Goal: Task Accomplishment & Management: Use online tool/utility

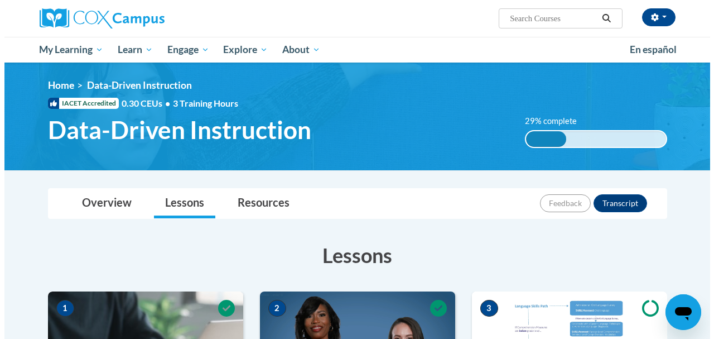
scroll to position [383, 0]
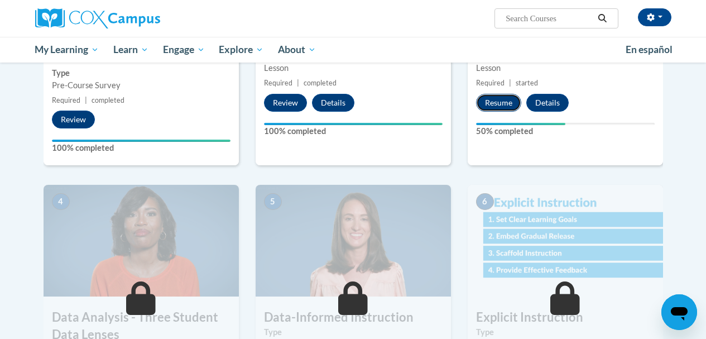
click at [479, 101] on button "Resume" at bounding box center [498, 103] width 45 height 18
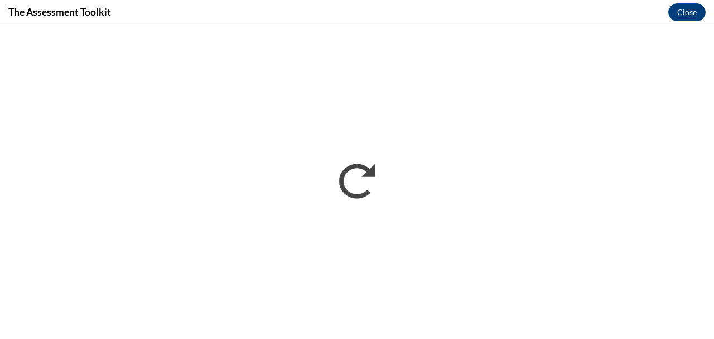
scroll to position [0, 0]
